Goal: Task Accomplishment & Management: Complete application form

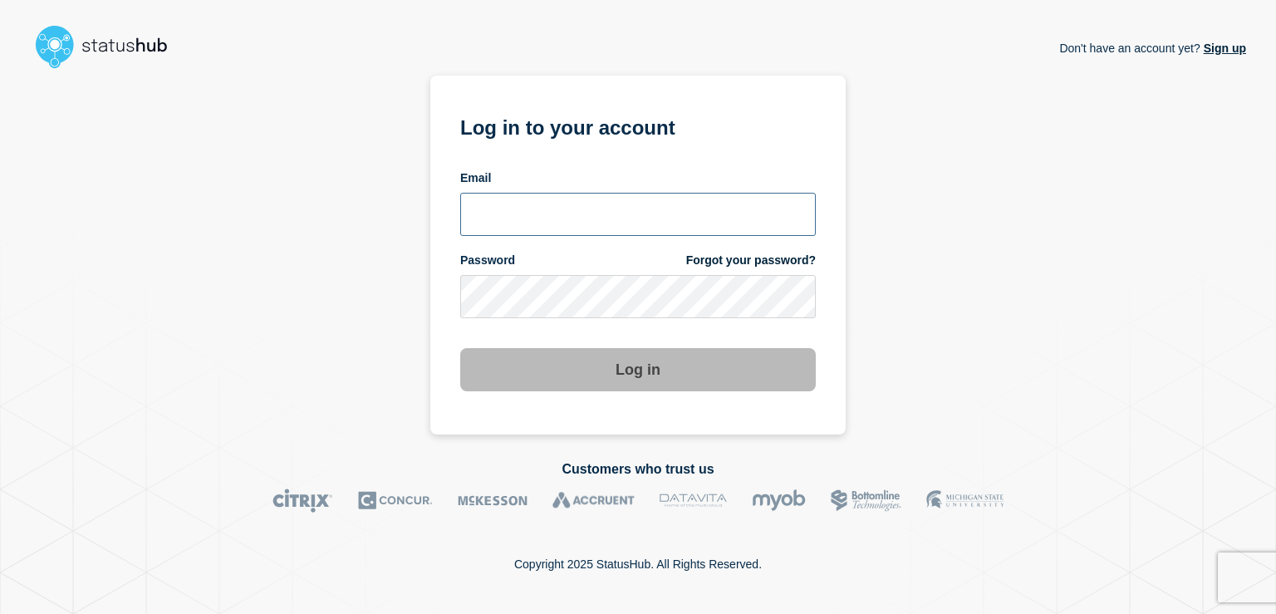
type input "[EMAIL_ADDRESS][DOMAIN_NAME]"
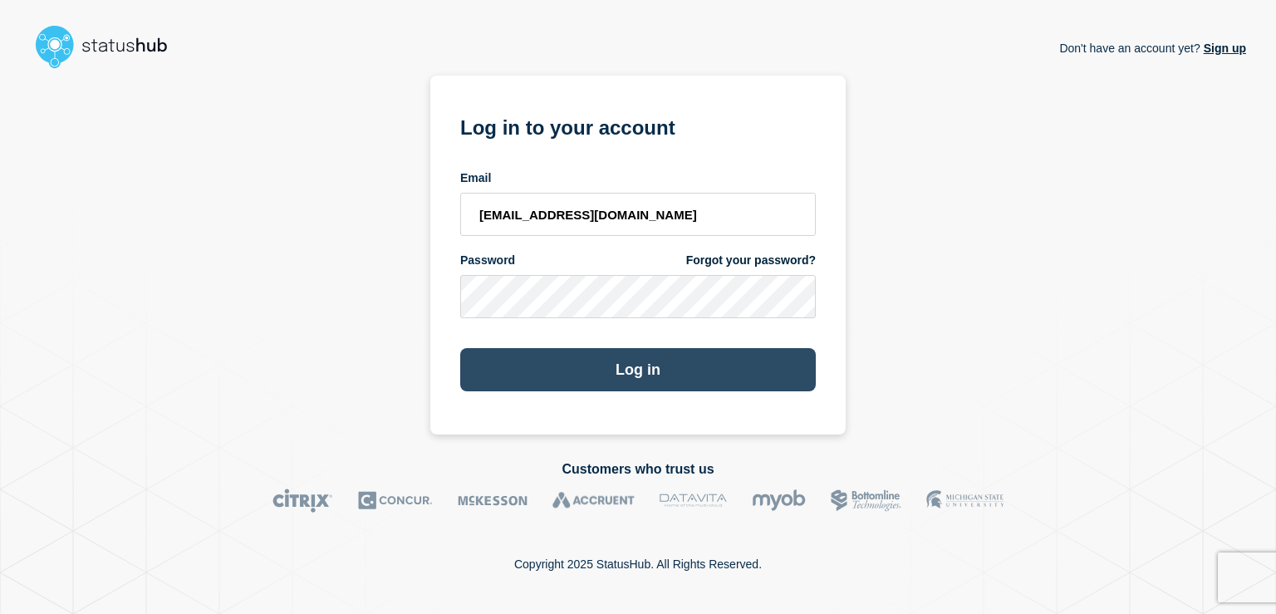
click at [596, 373] on button "Log in" at bounding box center [638, 369] width 356 height 43
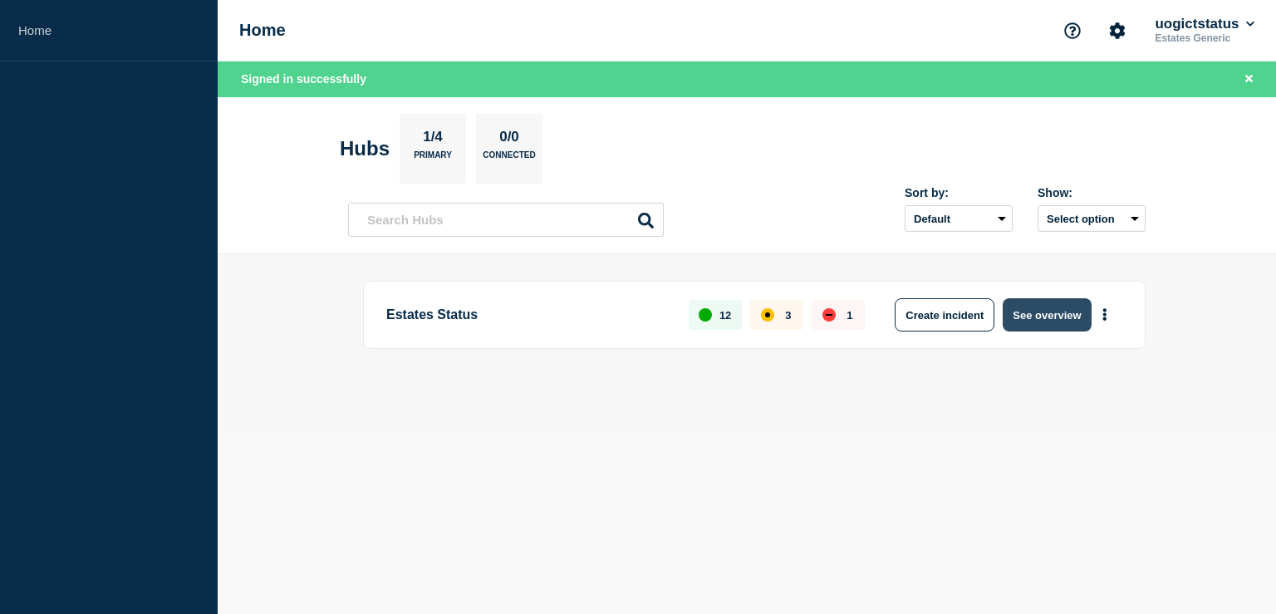
click at [1030, 317] on button "See overview" at bounding box center [1047, 314] width 88 height 33
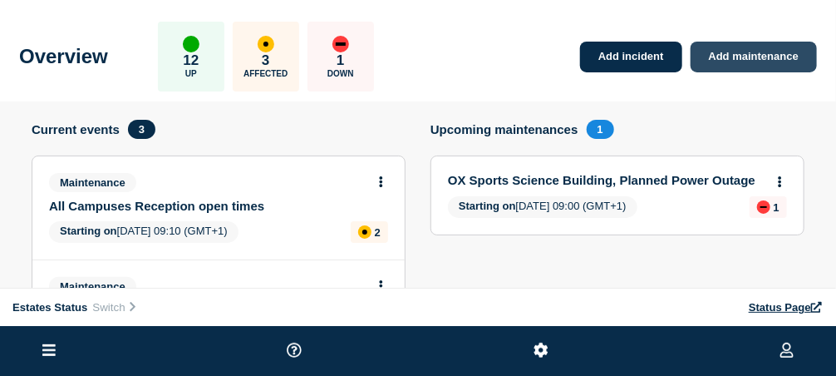
click at [766, 53] on link "Add maintenance" at bounding box center [753, 57] width 126 height 31
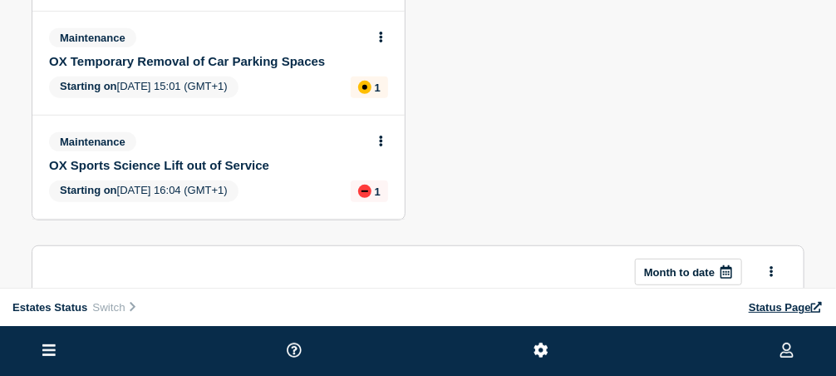
scroll to position [249, 0]
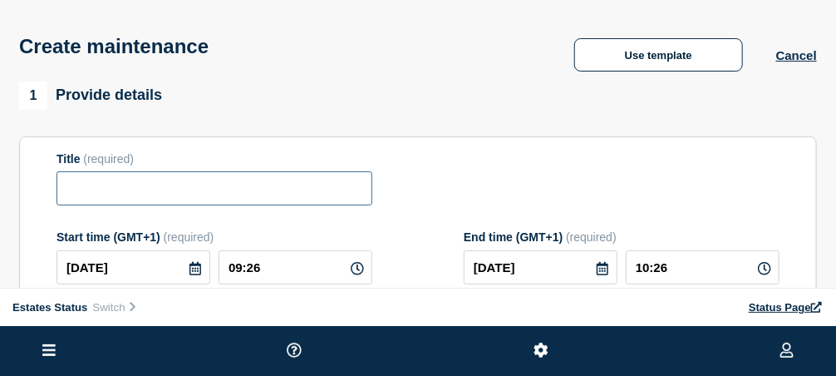
click at [159, 200] on input "Title" at bounding box center [214, 188] width 316 height 34
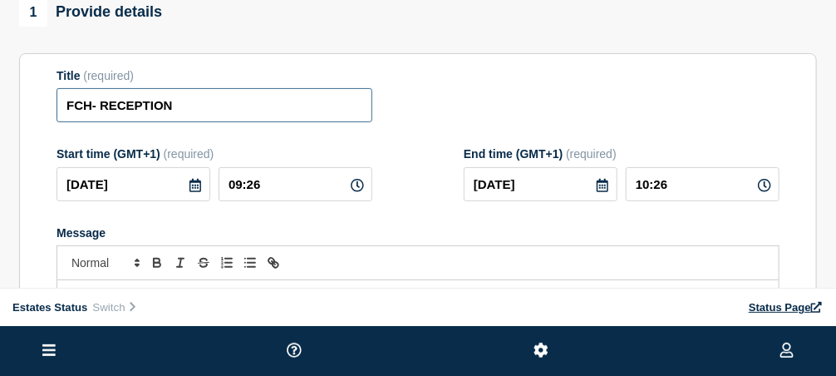
scroll to position [166, 0]
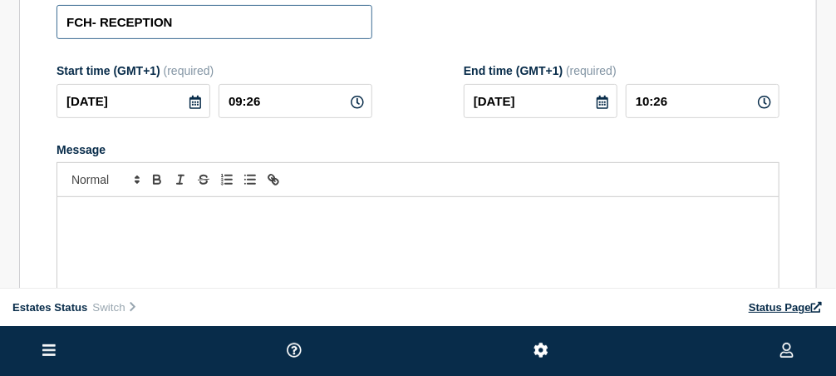
type input "FCH- RECEPTION"
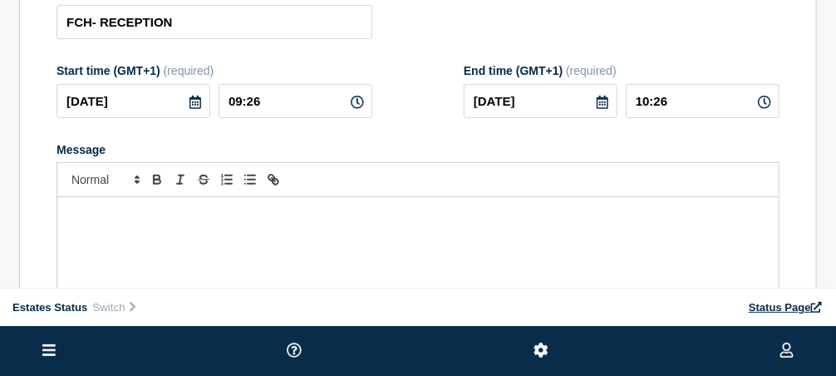
click at [187, 245] on div "Message" at bounding box center [417, 296] width 721 height 199
click at [204, 222] on p "Message" at bounding box center [418, 214] width 696 height 15
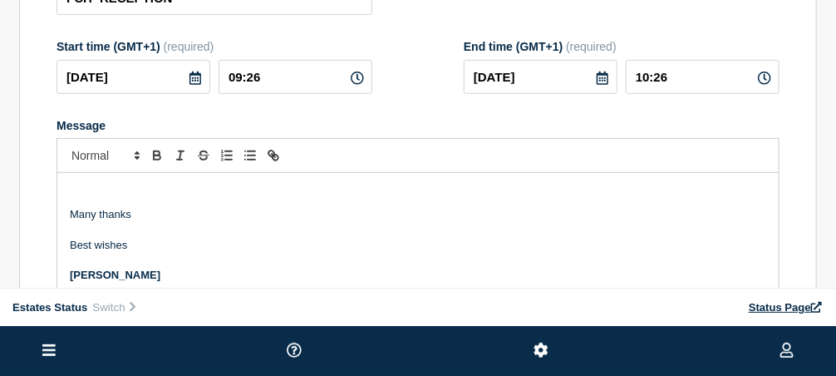
scroll to position [98, 0]
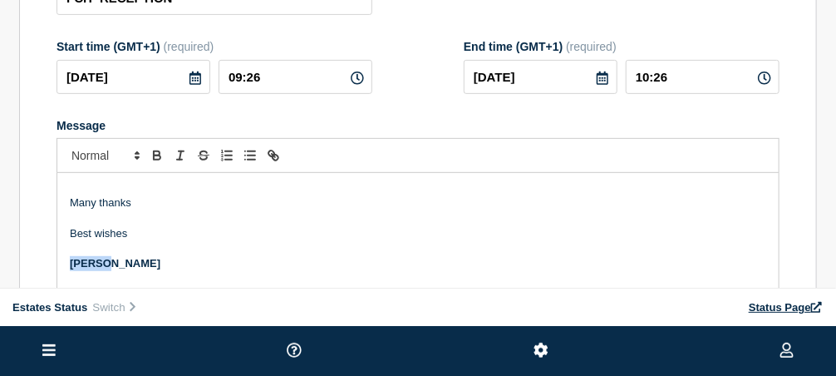
drag, startPoint x: 108, startPoint y: 268, endPoint x: 45, endPoint y: 261, distance: 63.6
click at [45, 261] on section "Title (required) FCH- RECEPTION Start time (GMT+1) (required) [DATE] 09:26 End …" at bounding box center [418, 184] width 798 height 476
drag, startPoint x: 135, startPoint y: 236, endPoint x: 77, endPoint y: 223, distance: 59.7
click at [77, 223] on div "Due to staff holidays and resources FCH reception will be closed next week - [D…" at bounding box center [417, 272] width 721 height 199
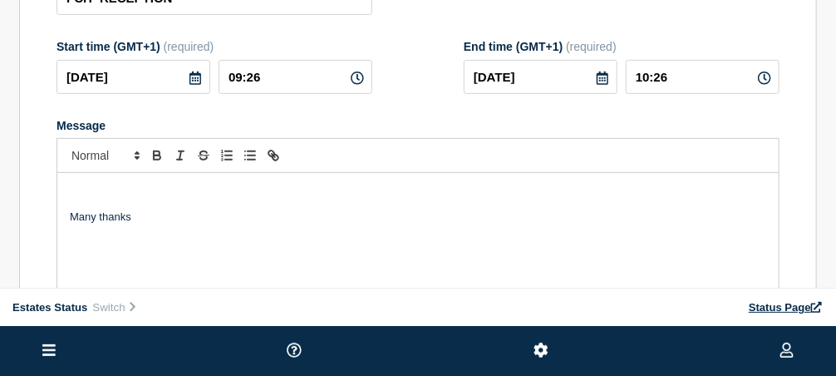
scroll to position [206, 0]
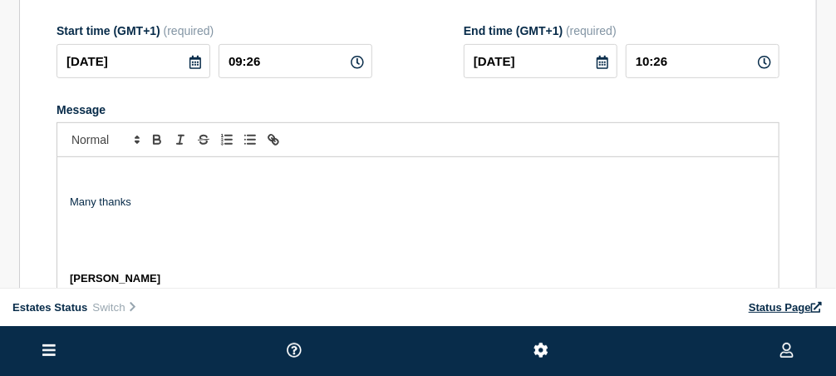
drag, startPoint x: 155, startPoint y: 281, endPoint x: 66, endPoint y: 264, distance: 90.4
click at [61, 271] on div "Due to staff holidays and resources FCH reception will be closed next week - [D…" at bounding box center [417, 256] width 721 height 199
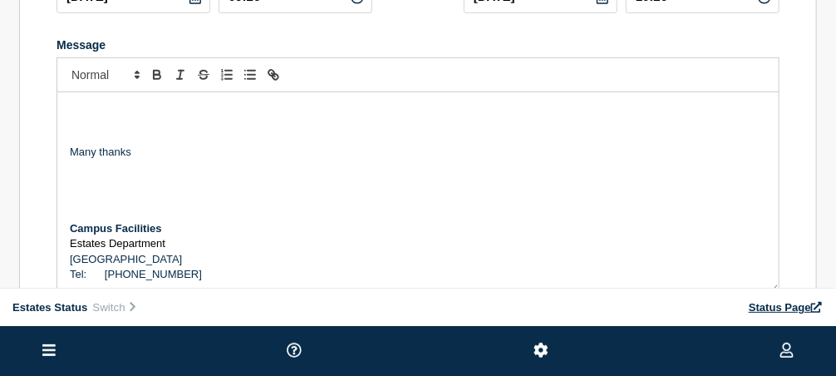
scroll to position [304, 0]
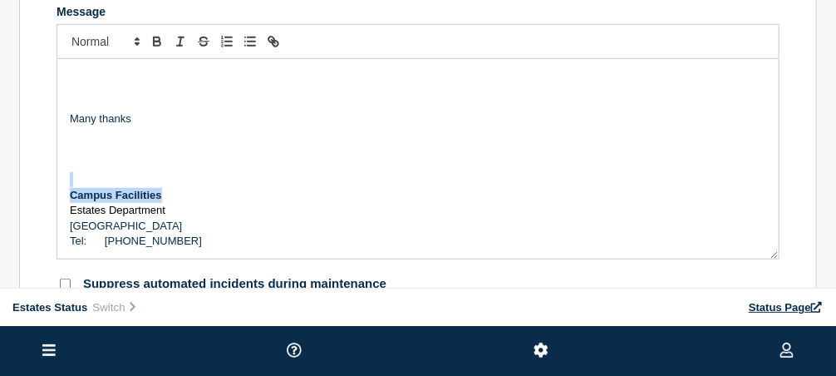
drag, startPoint x: 164, startPoint y: 199, endPoint x: 115, endPoint y: 190, distance: 49.9
click at [115, 190] on p "Campus Facilities" at bounding box center [418, 195] width 696 height 15
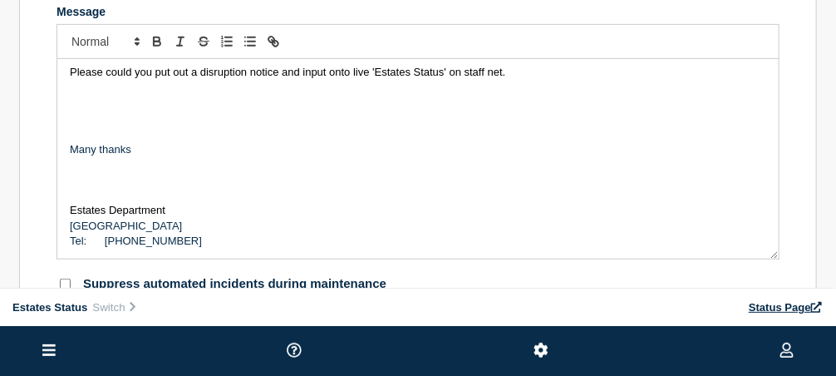
scroll to position [22, 0]
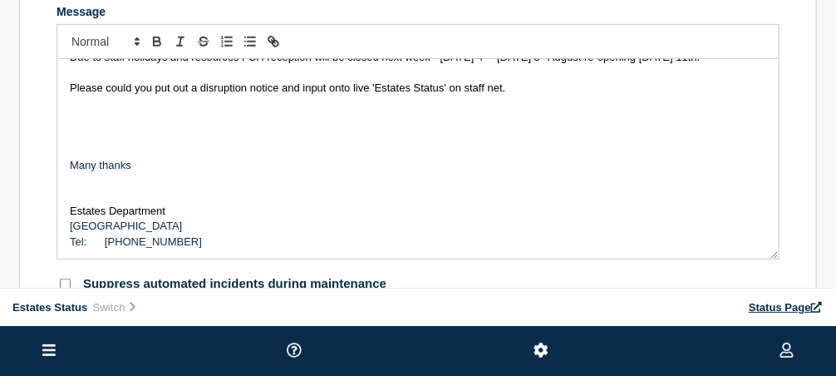
click at [171, 243] on p "Tel: [PHONE_NUMBER]" at bounding box center [418, 241] width 696 height 15
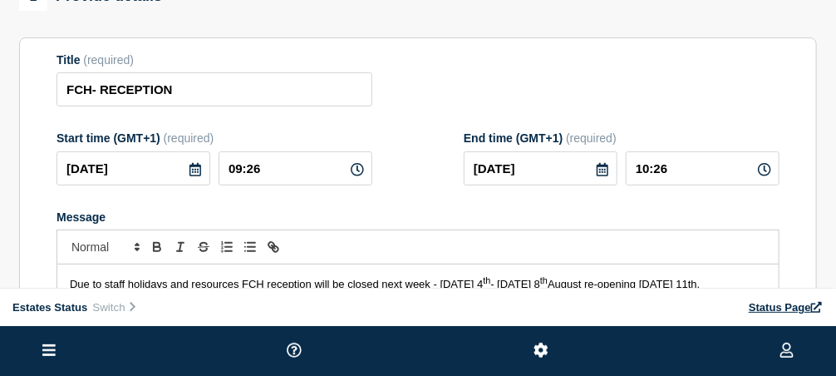
scroll to position [166, 0]
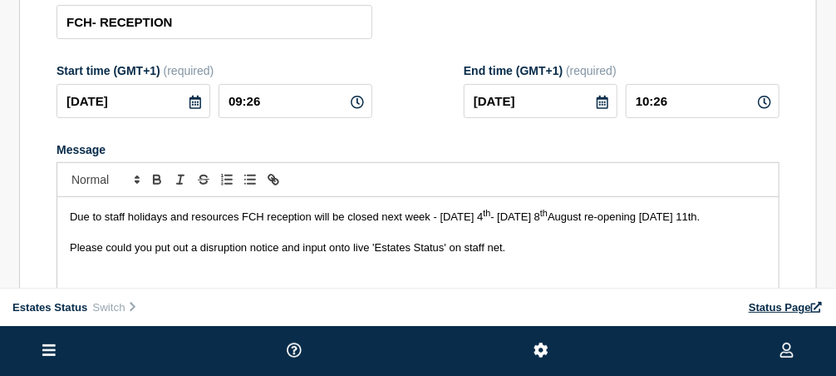
drag, startPoint x: 517, startPoint y: 255, endPoint x: 71, endPoint y: 223, distance: 446.4
click at [71, 223] on div "Due to staff holidays and resources FCH reception will be closed next week - [D…" at bounding box center [417, 296] width 721 height 199
